Goal: Information Seeking & Learning: Compare options

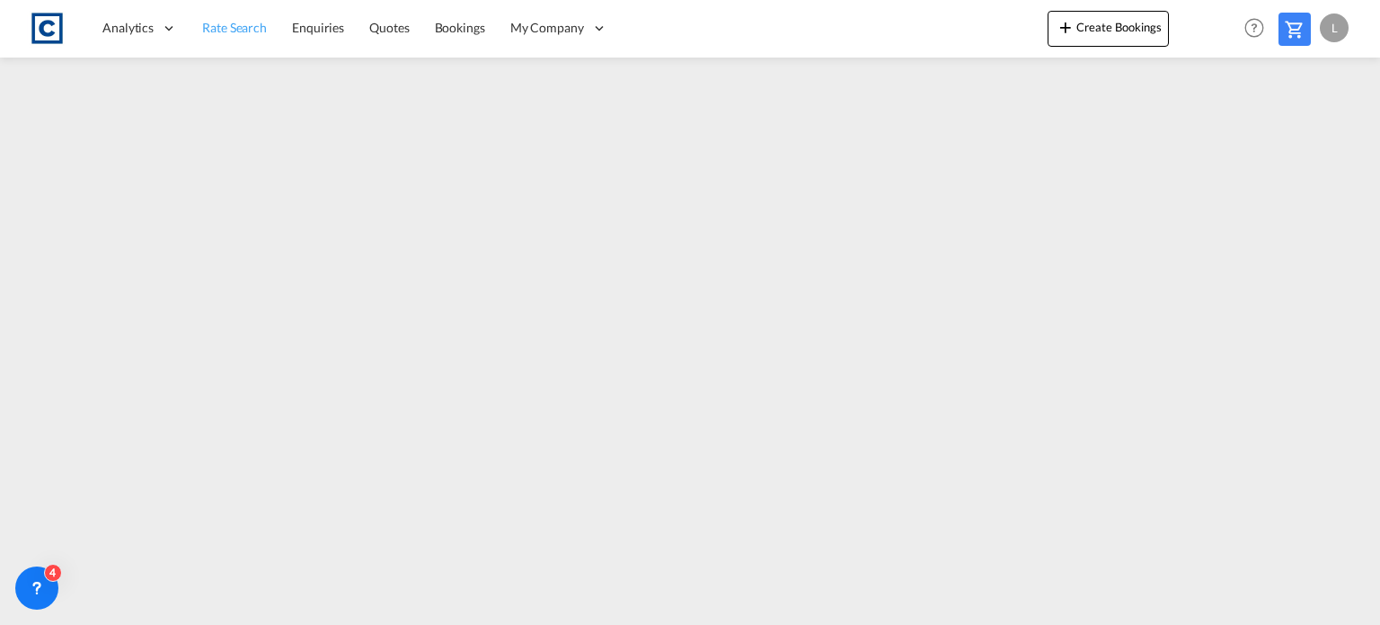
click at [235, 28] on span "Rate Search" at bounding box center [234, 27] width 65 height 15
click at [223, 22] on span "Rate Search" at bounding box center [235, 26] width 66 height 15
click at [214, 26] on span "Rate Search" at bounding box center [234, 27] width 65 height 15
click at [233, 22] on span "Rate Search" at bounding box center [234, 27] width 65 height 15
